Goal: Task Accomplishment & Management: Complete application form

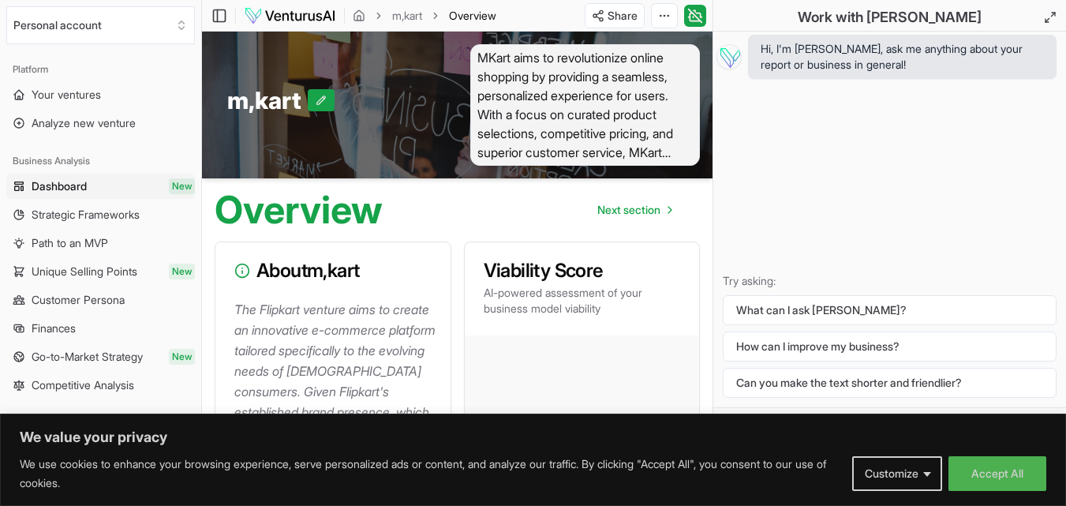
click at [174, 187] on span "New" at bounding box center [182, 186] width 26 height 16
click at [174, 186] on span "New" at bounding box center [182, 186] width 26 height 16
click at [814, 55] on span "Hi, I'm [PERSON_NAME], ask me anything about your report or business in general!" at bounding box center [902, 57] width 283 height 32
click at [402, 93] on div "m,kart" at bounding box center [329, 100] width 205 height 28
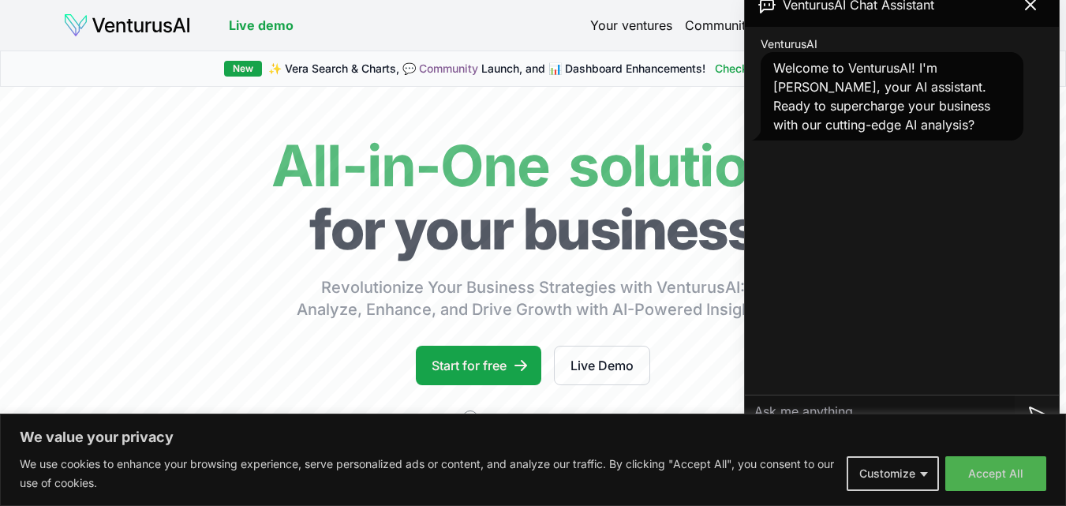
scroll to position [79, 0]
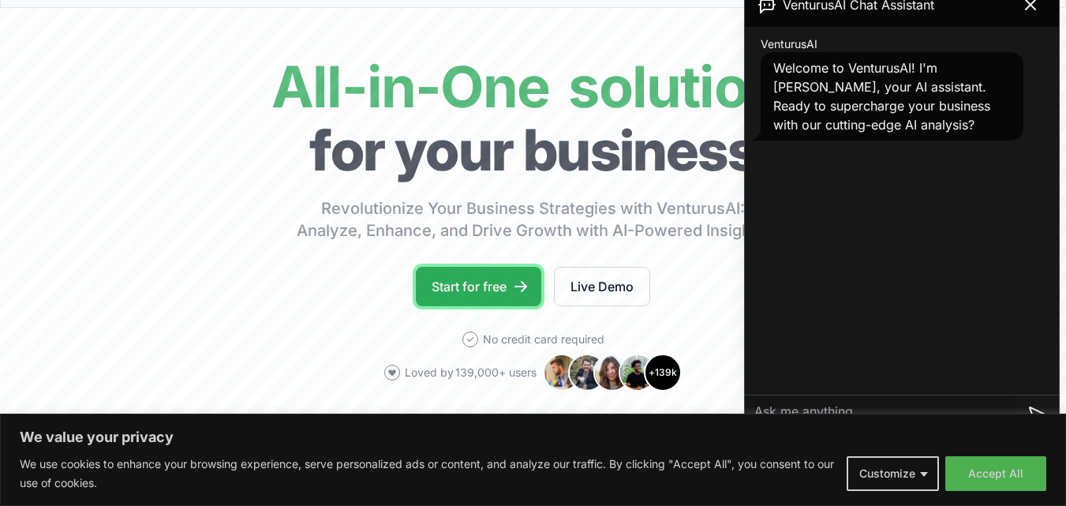
click at [443, 287] on link "Start for free" at bounding box center [478, 286] width 125 height 39
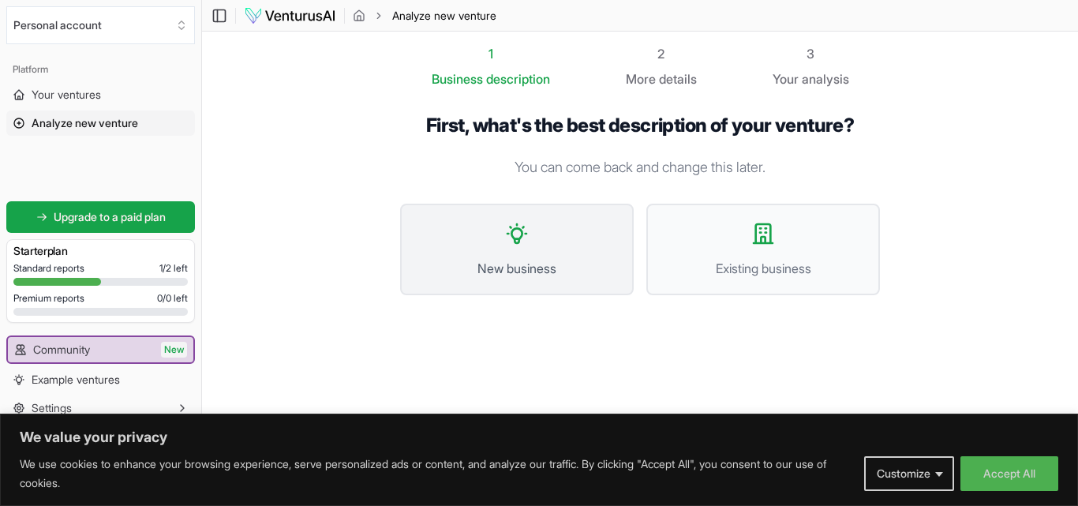
click at [502, 246] on button "New business" at bounding box center [517, 250] width 234 height 92
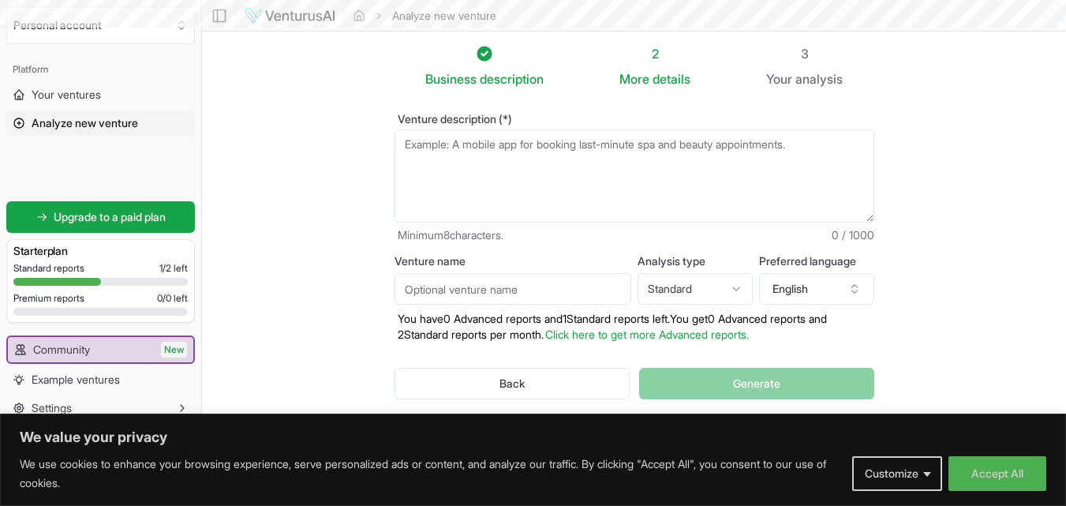
click at [407, 140] on textarea "Venture description (*)" at bounding box center [634, 175] width 480 height 93
paste textarea "[URL][DOMAIN_NAME]"
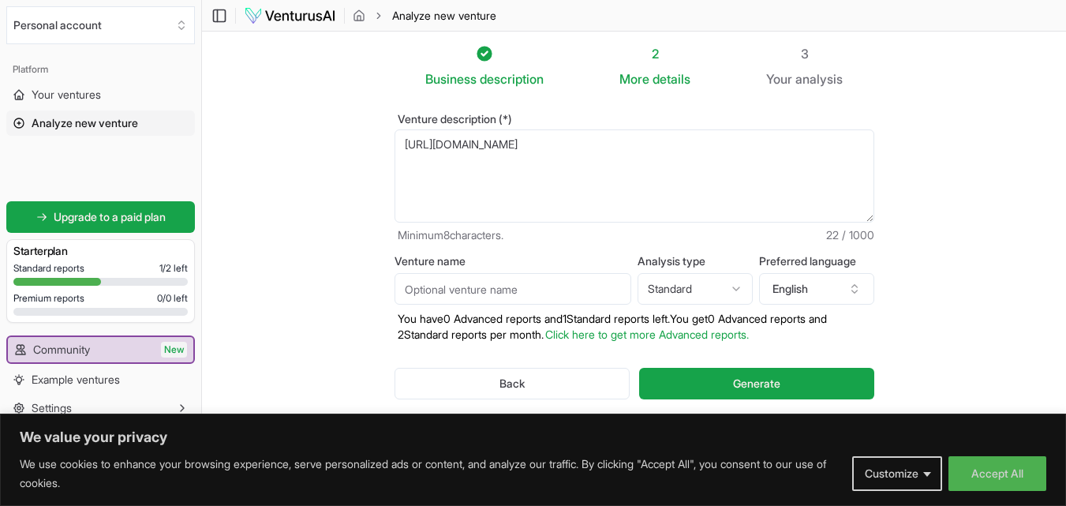
click at [455, 179] on textarea "[URL][DOMAIN_NAME]" at bounding box center [634, 175] width 480 height 93
paste textarea "want to start a mulslim oriented e commerce sile like amazon where all vendore …"
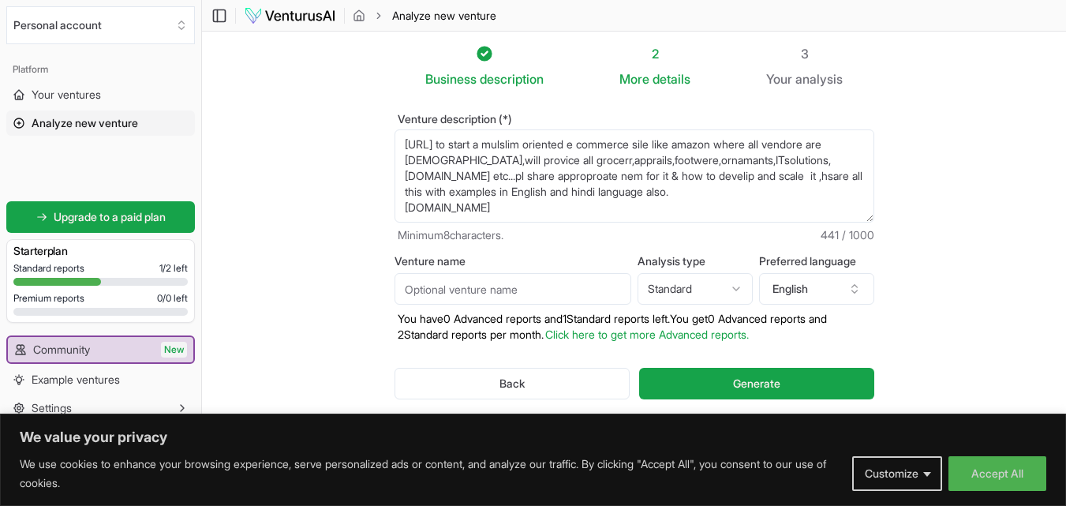
drag, startPoint x: 452, startPoint y: 144, endPoint x: 386, endPoint y: 143, distance: 66.3
click at [386, 143] on div "Venture description (*) [URL][DOMAIN_NAME] Minimum 8 characters. 441 / 1000 Ven…" at bounding box center [634, 268] width 530 height 361
type textarea "want to start a mulslim oriented e commerce sile like amazon where all vendore …"
click at [436, 285] on input "Venture name" at bounding box center [512, 289] width 237 height 32
type input "mina mart"
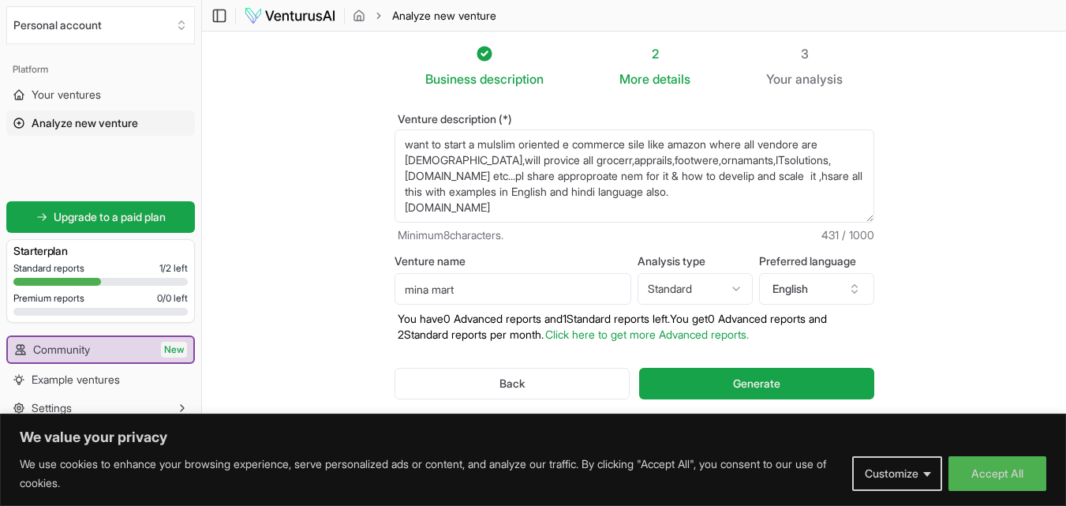
click at [720, 286] on html "We value your privacy We use cookies to enhance your browsing experience, serve…" at bounding box center [533, 253] width 1066 height 506
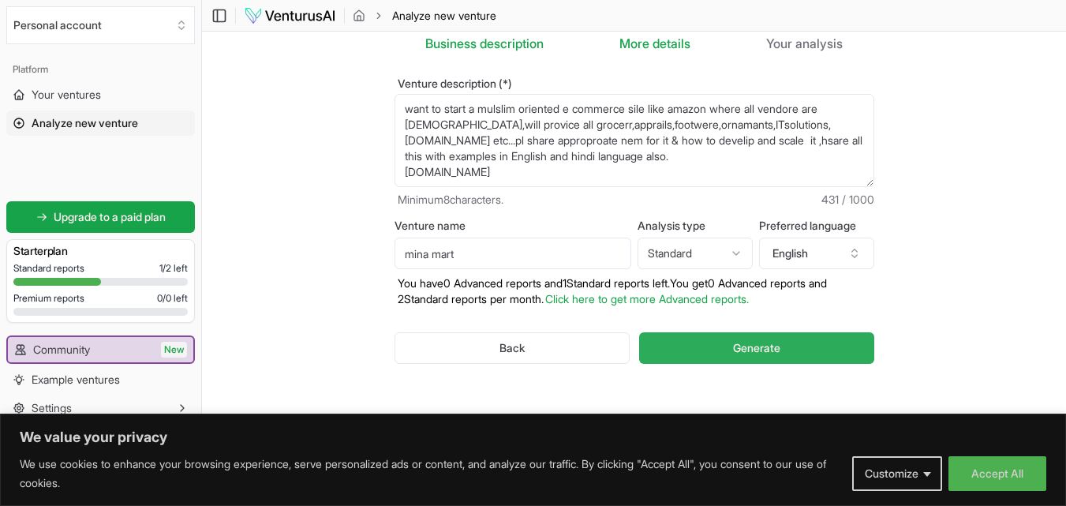
click at [734, 353] on span "Generate" at bounding box center [756, 348] width 47 height 16
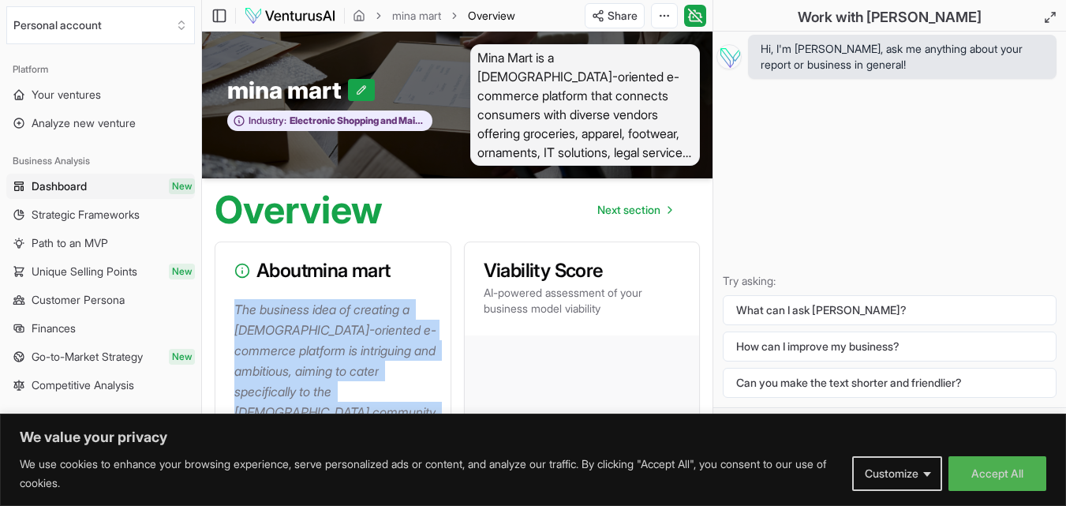
drag, startPoint x: 357, startPoint y: 252, endPoint x: 230, endPoint y: 314, distance: 141.1
type textarea "The business idea of creating a [DEMOGRAPHIC_DATA]-oriented e-commerce platform…"
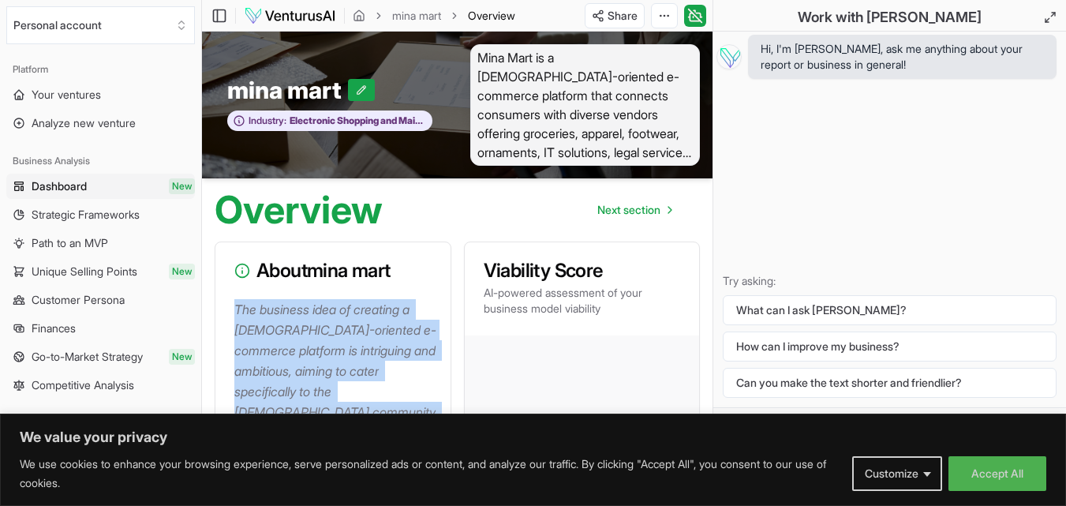
copy div "The business idea of creating a [DEMOGRAPHIC_DATA]-oriented e-commerce platform…"
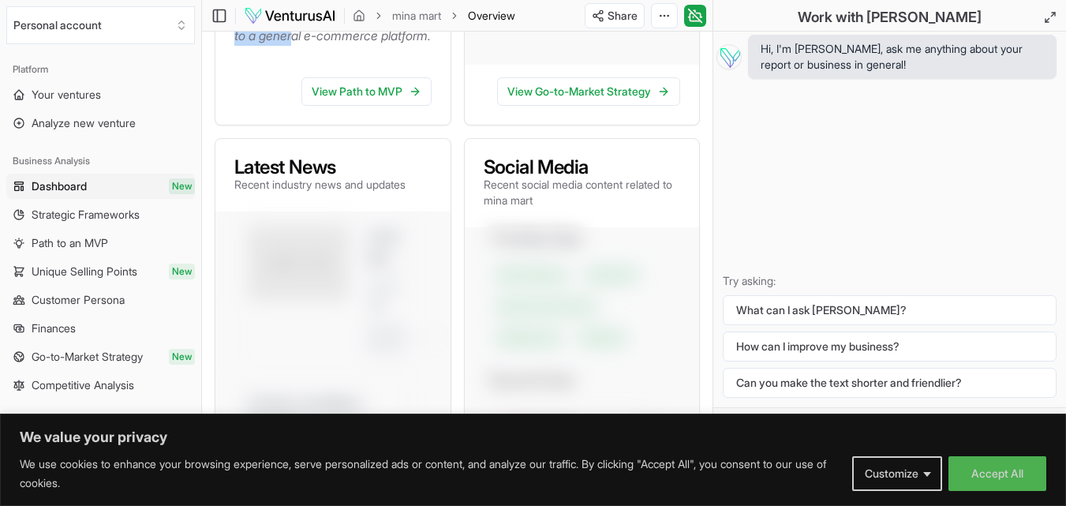
scroll to position [1026, 0]
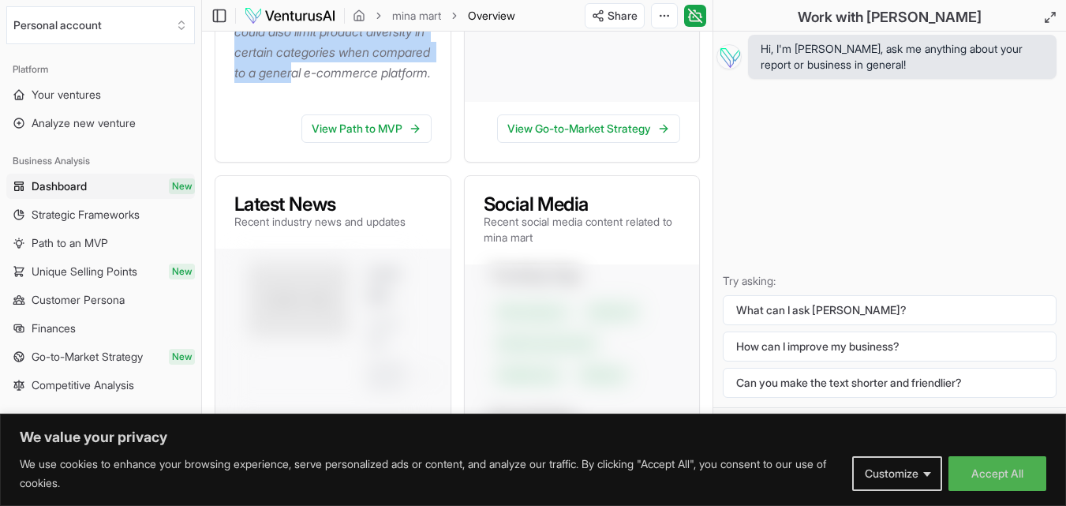
click at [236, 151] on div "View Path to MVP" at bounding box center [332, 132] width 235 height 60
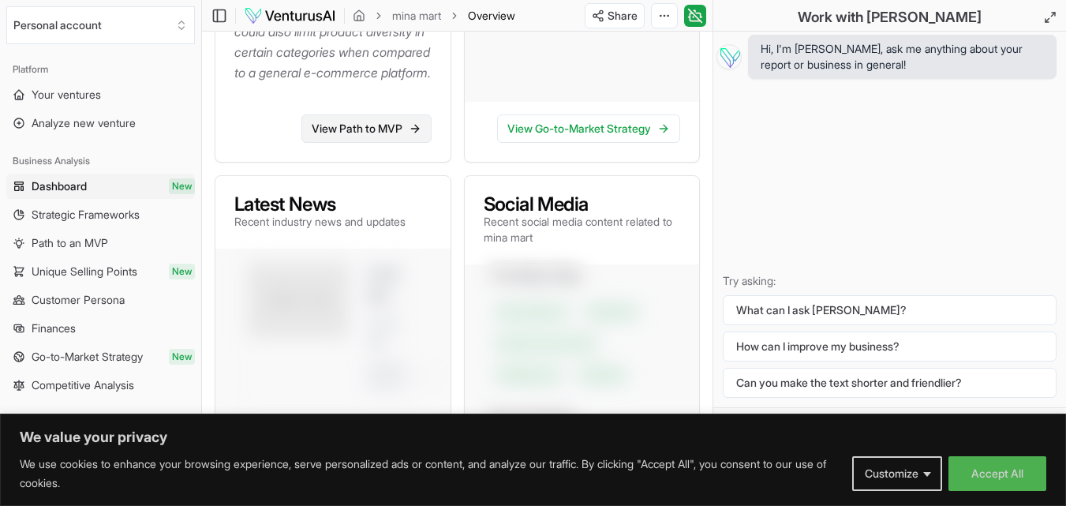
click at [333, 143] on link "View Path to MVP" at bounding box center [366, 128] width 130 height 28
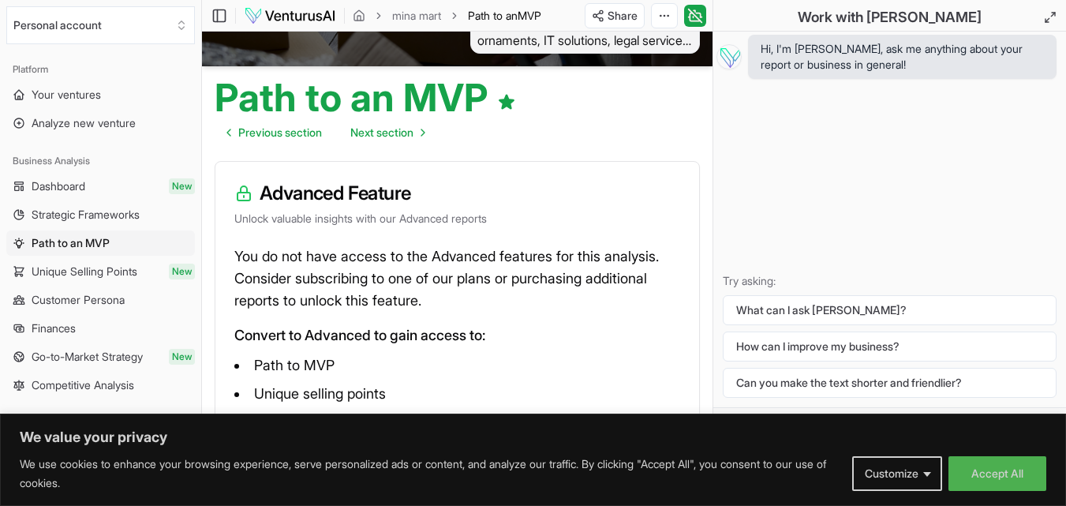
scroll to position [231, 0]
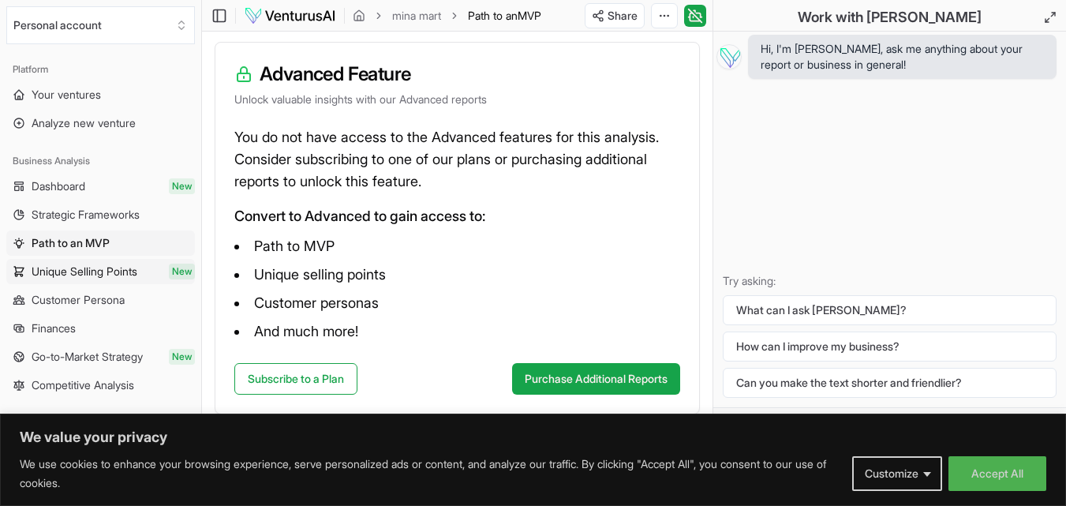
click at [92, 271] on span "Unique Selling Points" at bounding box center [85, 272] width 106 height 16
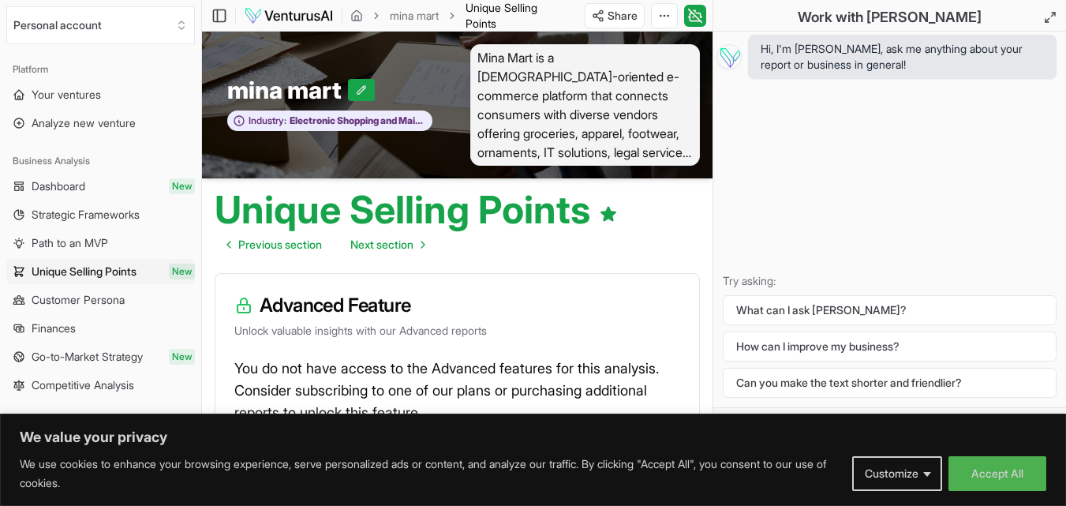
scroll to position [231, 0]
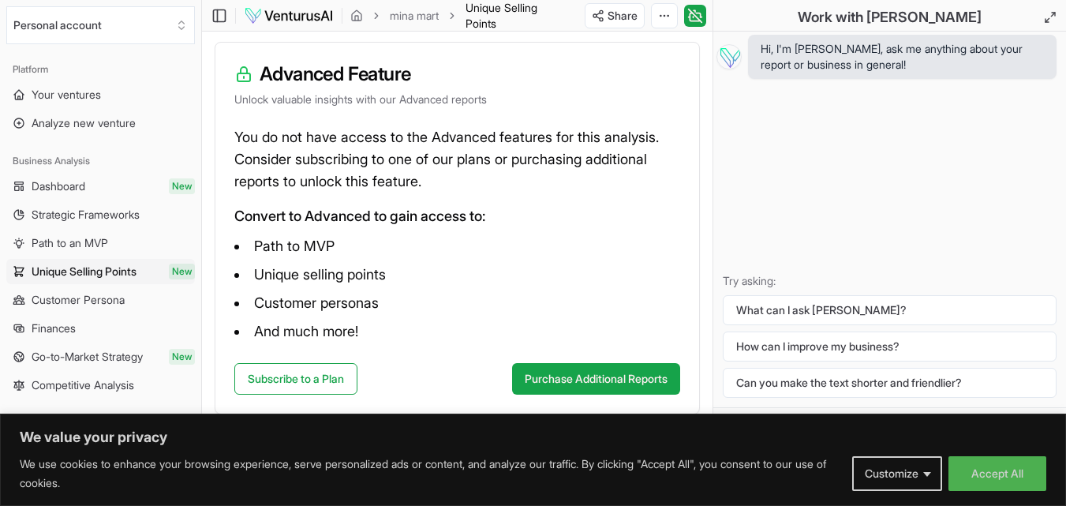
click at [39, 304] on span "Customer Persona" at bounding box center [78, 300] width 93 height 16
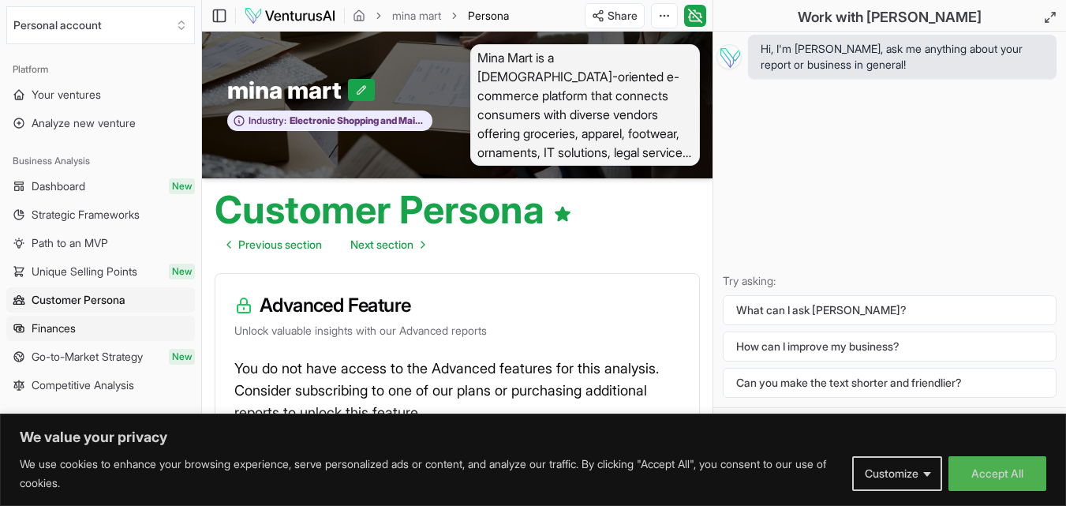
click at [44, 329] on span "Finances" at bounding box center [54, 328] width 44 height 16
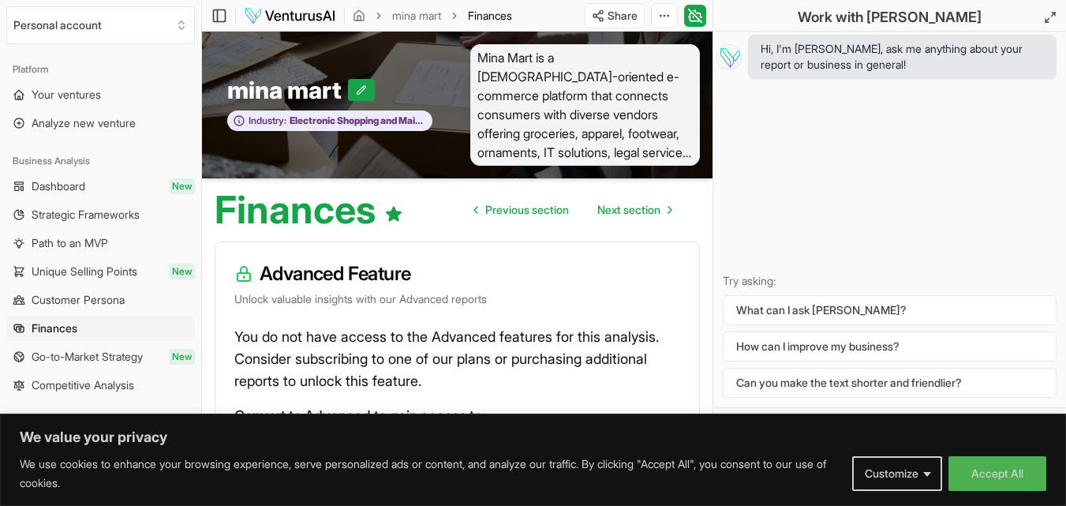
scroll to position [18, 0]
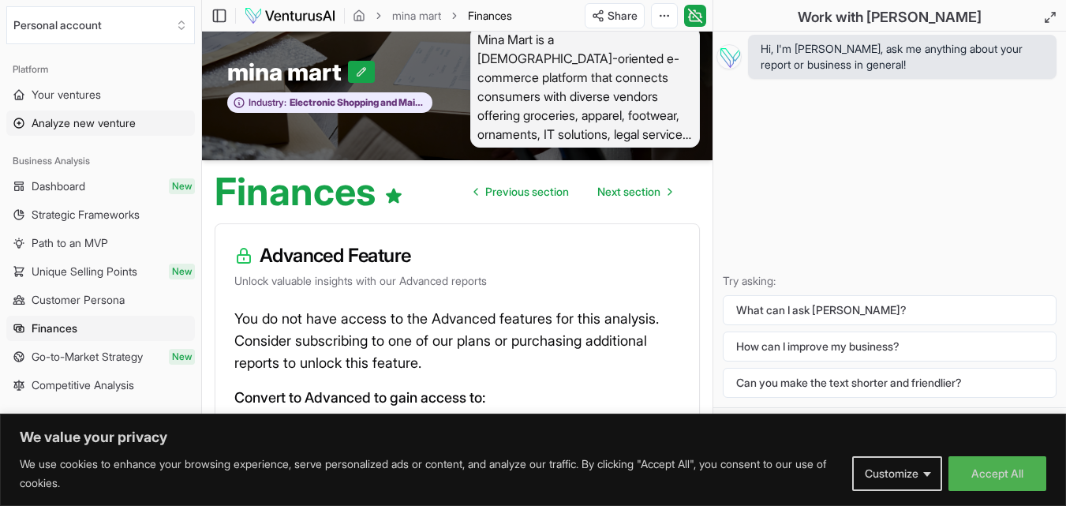
click at [96, 126] on span "Analyze new venture" at bounding box center [84, 123] width 104 height 16
